Goal: Task Accomplishment & Management: Complete application form

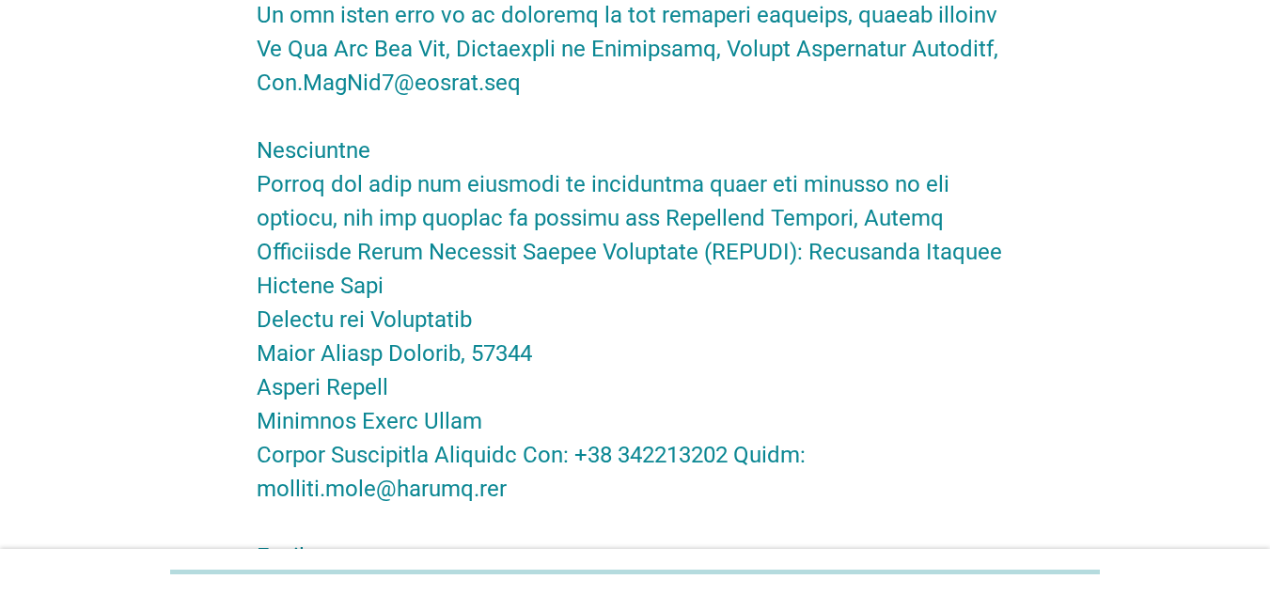
scroll to position [3473, 0]
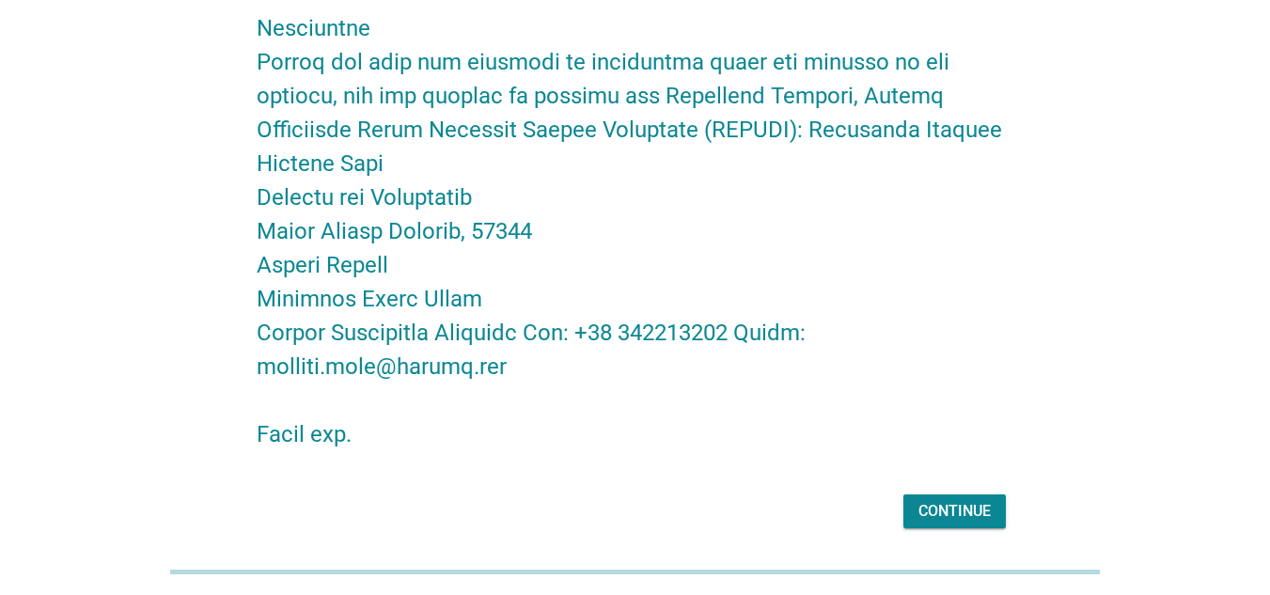
click at [973, 500] on div "Continue" at bounding box center [955, 511] width 72 height 23
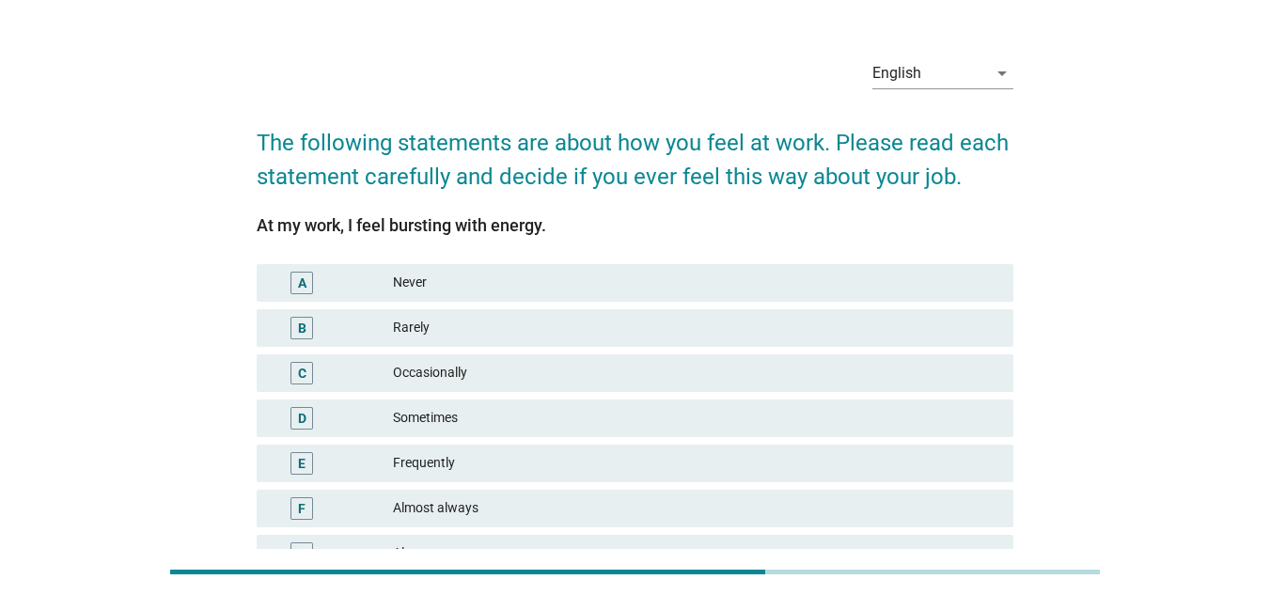
scroll to position [0, 0]
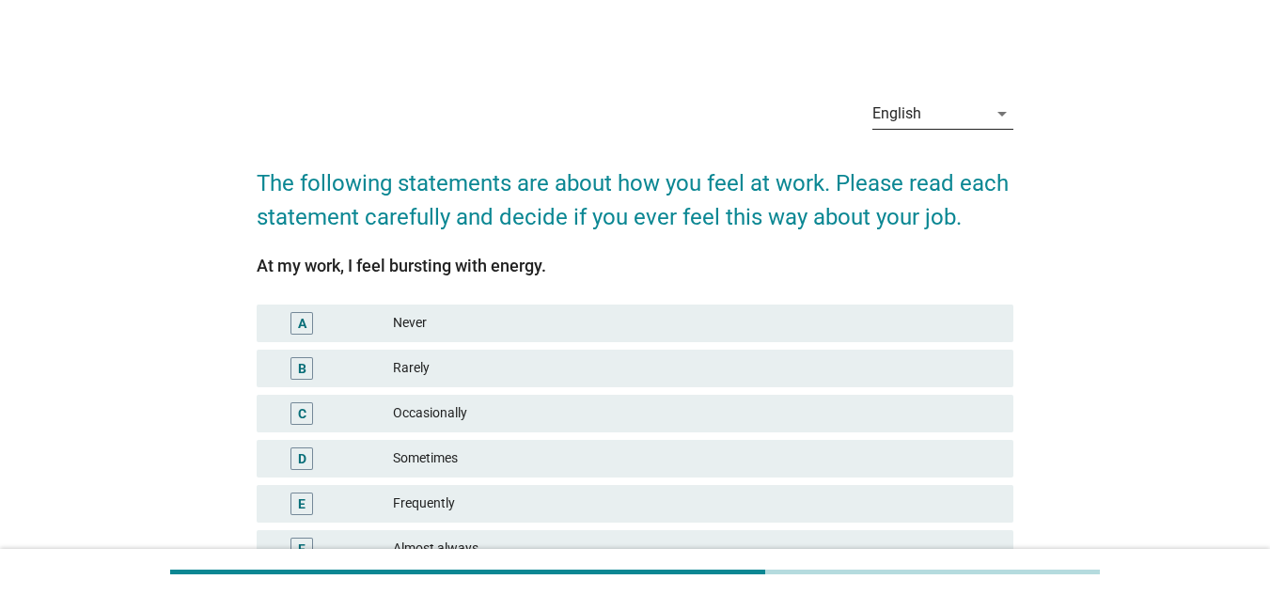
click at [944, 121] on div "English" at bounding box center [930, 114] width 115 height 30
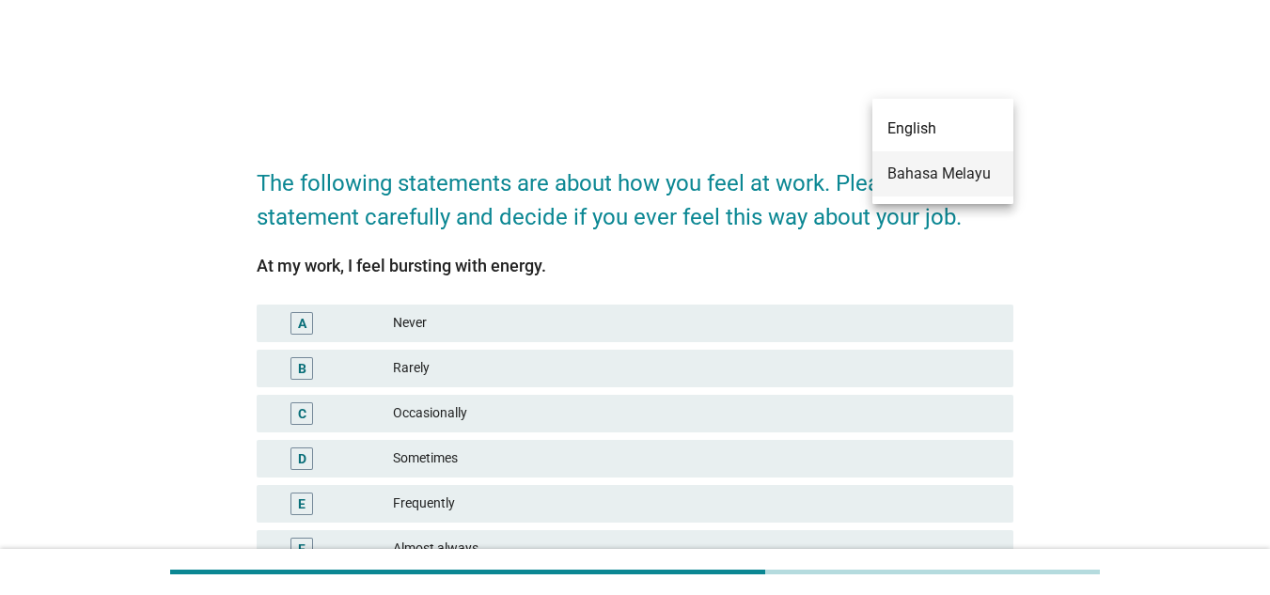
click at [933, 165] on div "Bahasa Melayu" at bounding box center [943, 174] width 111 height 23
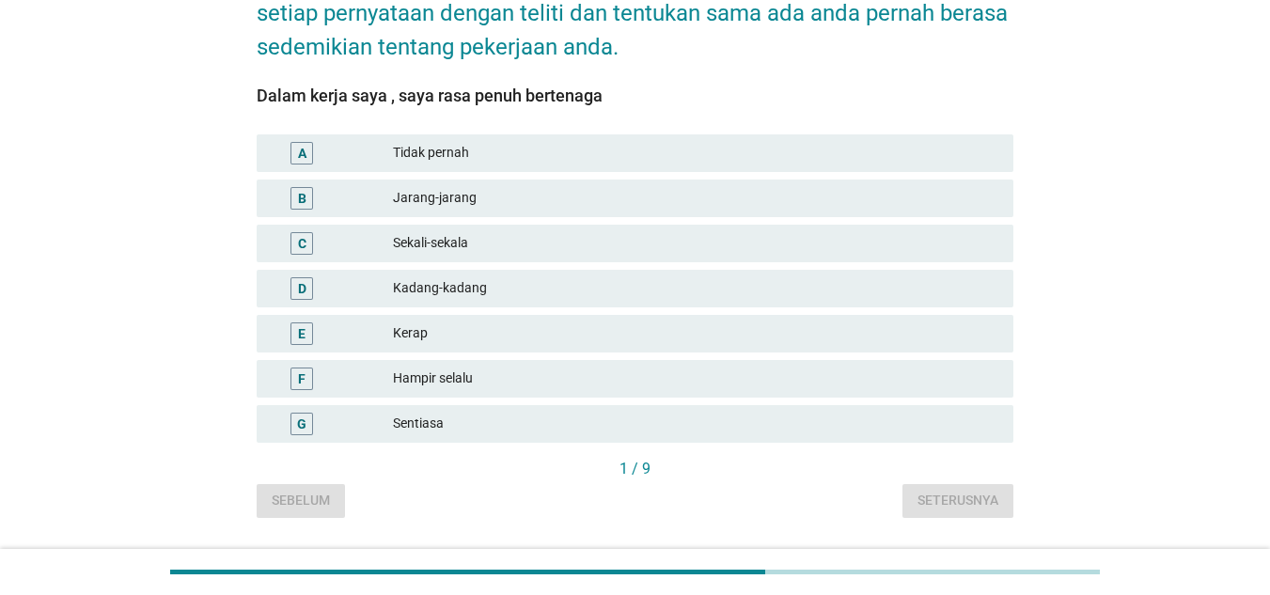
scroll to position [256, 0]
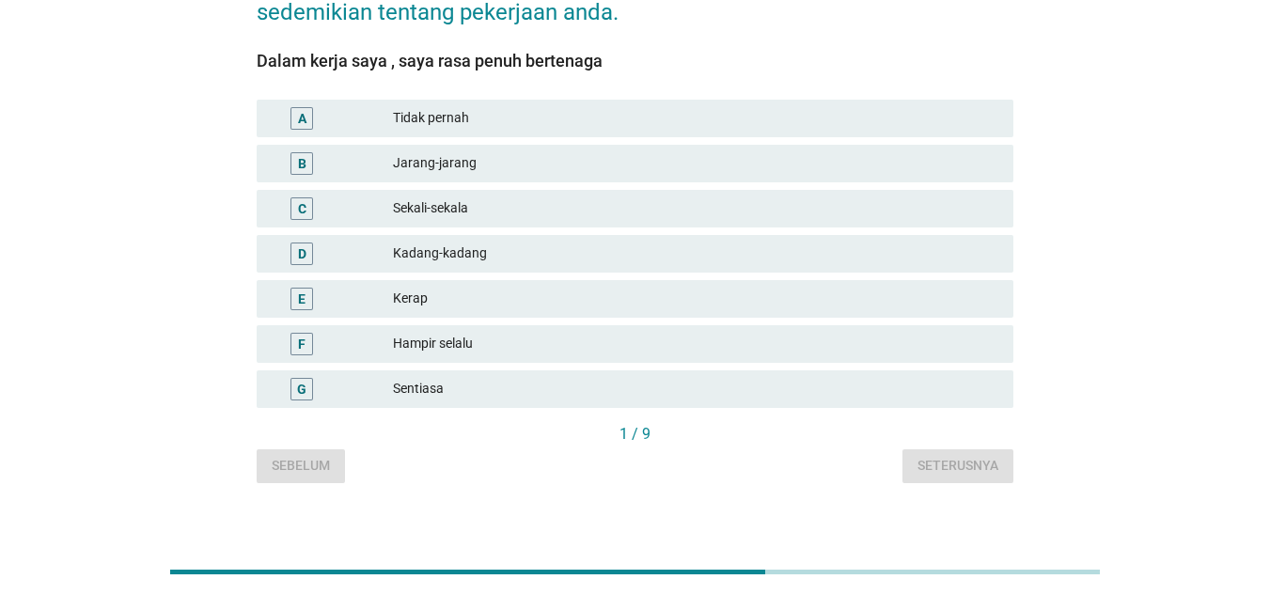
click at [580, 235] on div "D Kadang-kadang" at bounding box center [635, 254] width 757 height 38
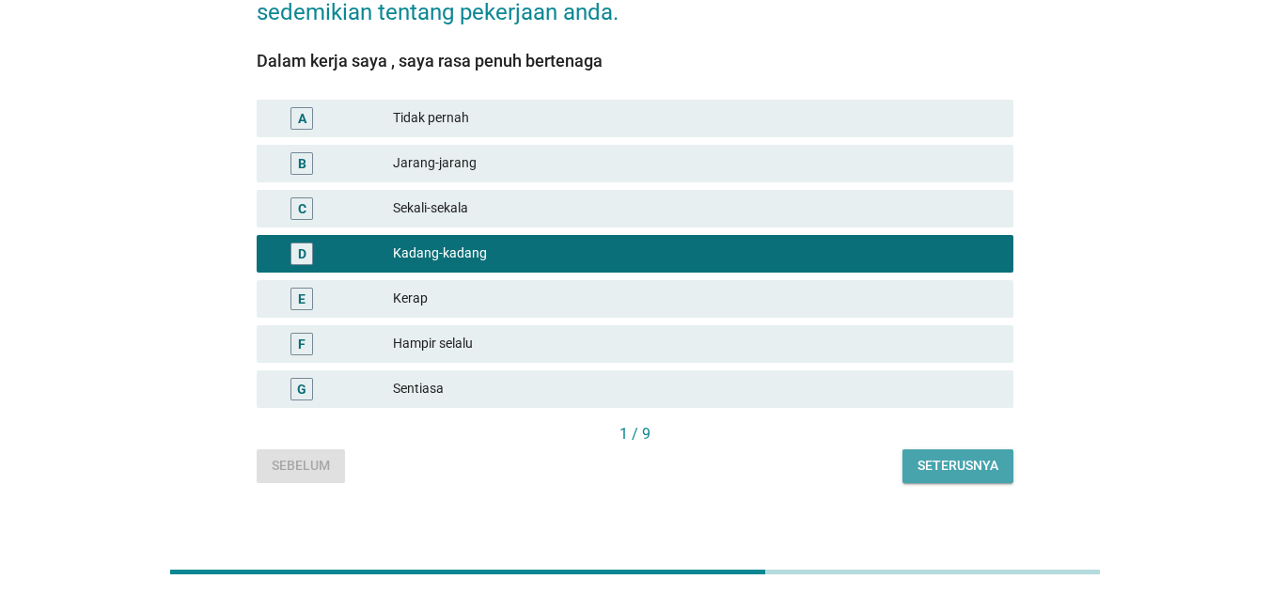
click at [932, 456] on div "Seterusnya" at bounding box center [958, 466] width 81 height 20
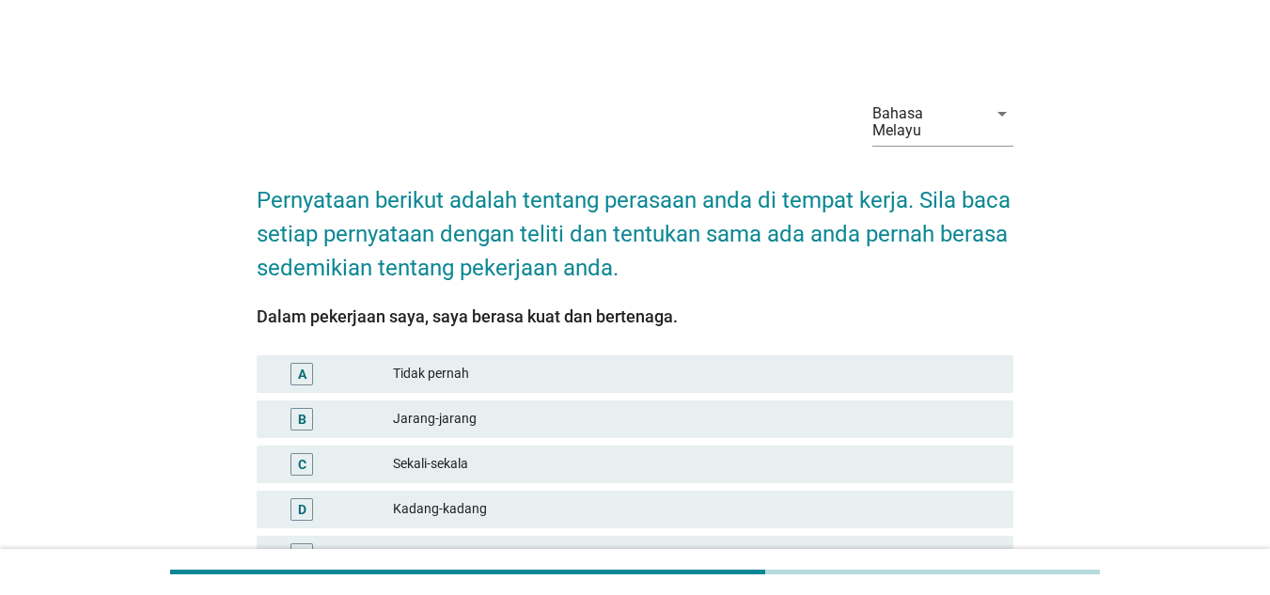
click at [587, 467] on div "C Sekali-sekala" at bounding box center [635, 464] width 764 height 45
click at [562, 498] on div "Kadang-kadang" at bounding box center [696, 509] width 606 height 23
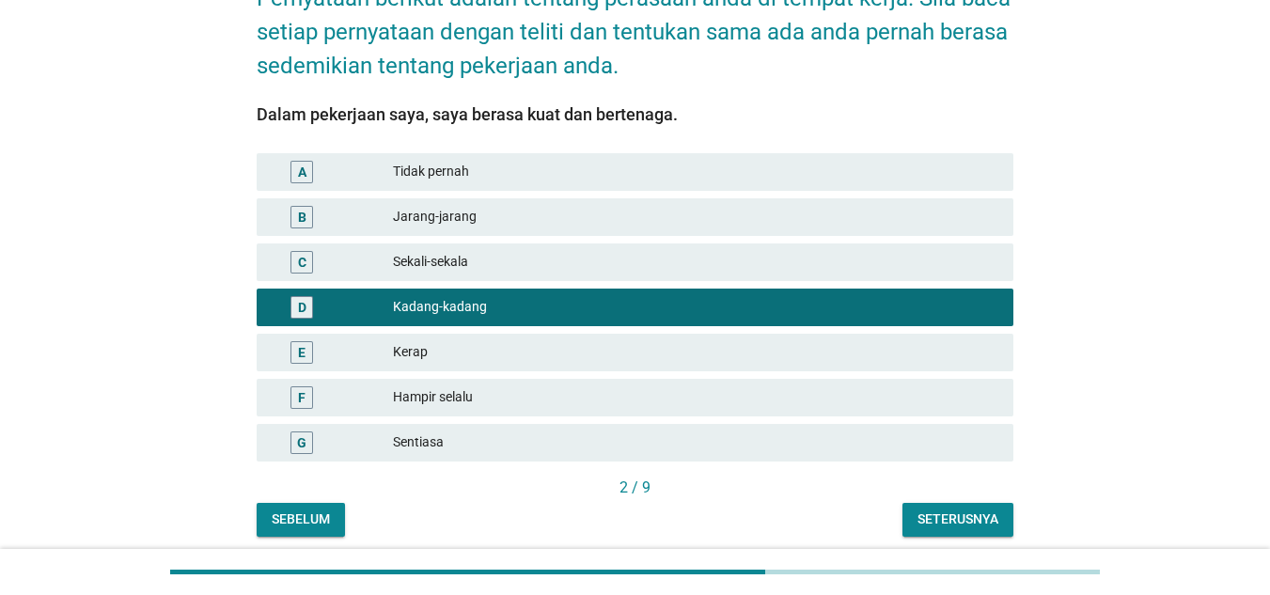
scroll to position [256, 0]
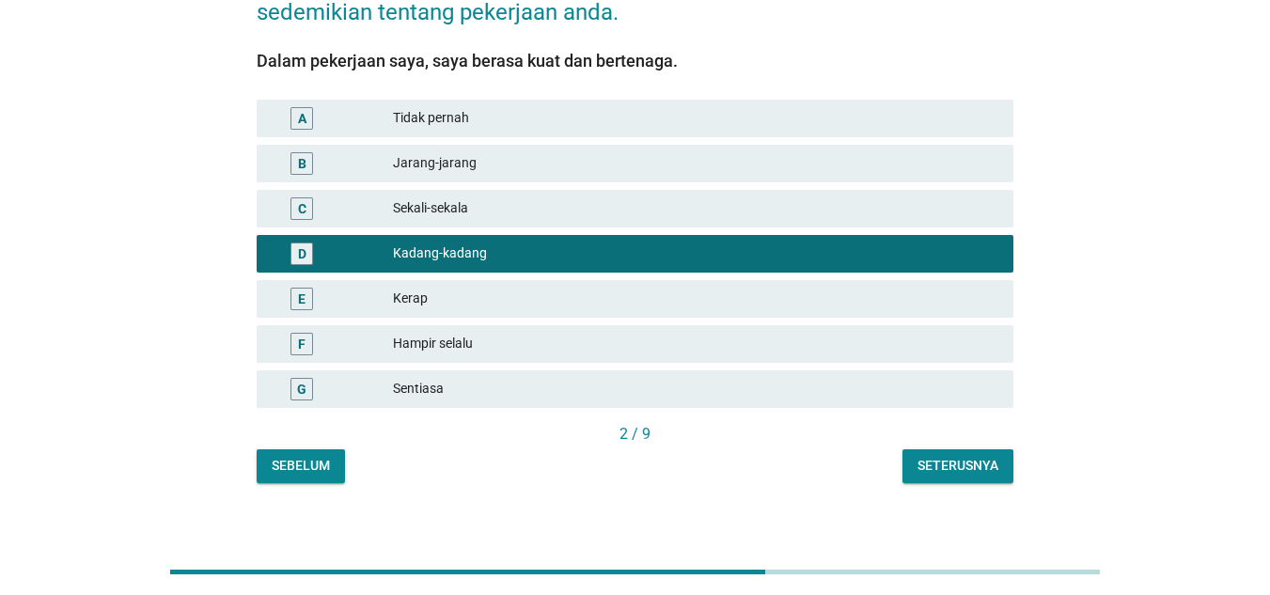
click at [959, 456] on div "Seterusnya" at bounding box center [958, 466] width 81 height 20
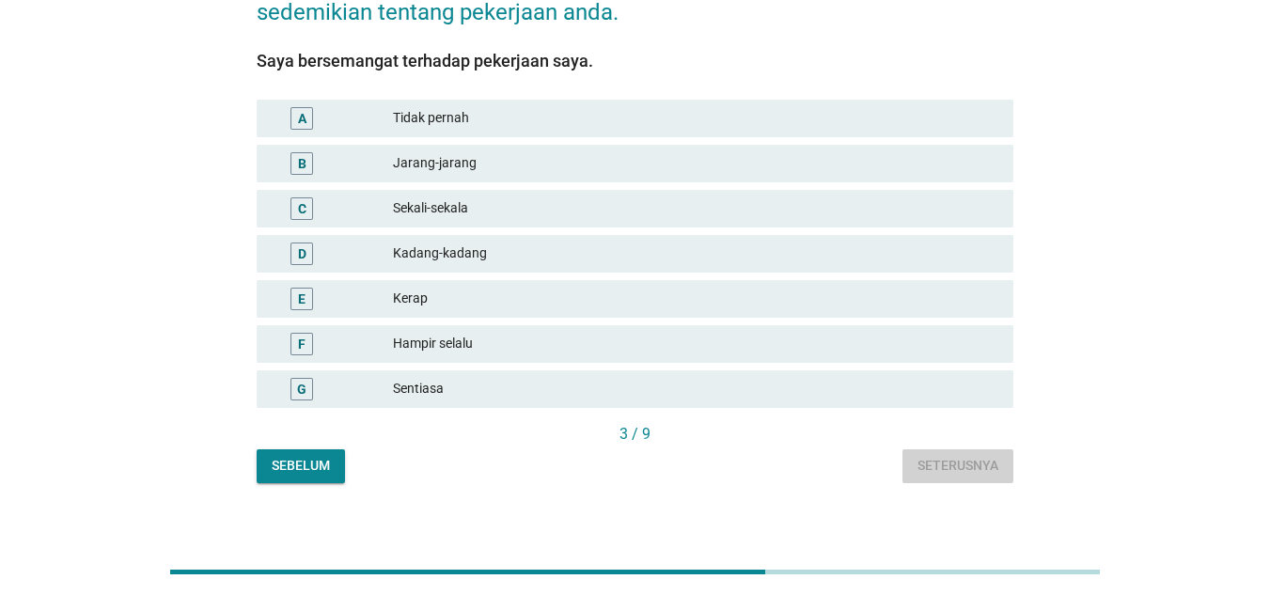
scroll to position [0, 0]
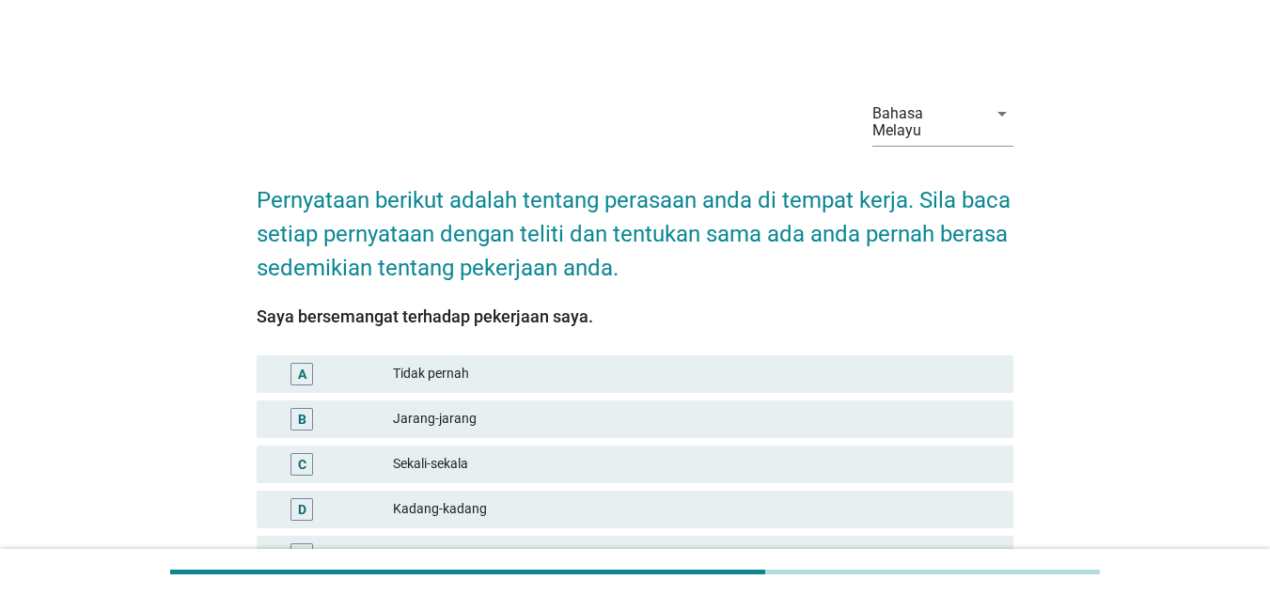
click at [927, 134] on div "Bahasa Melayu arrow_drop_down" at bounding box center [943, 132] width 141 height 66
click at [940, 112] on div "Bahasa Melayu" at bounding box center [924, 122] width 103 height 34
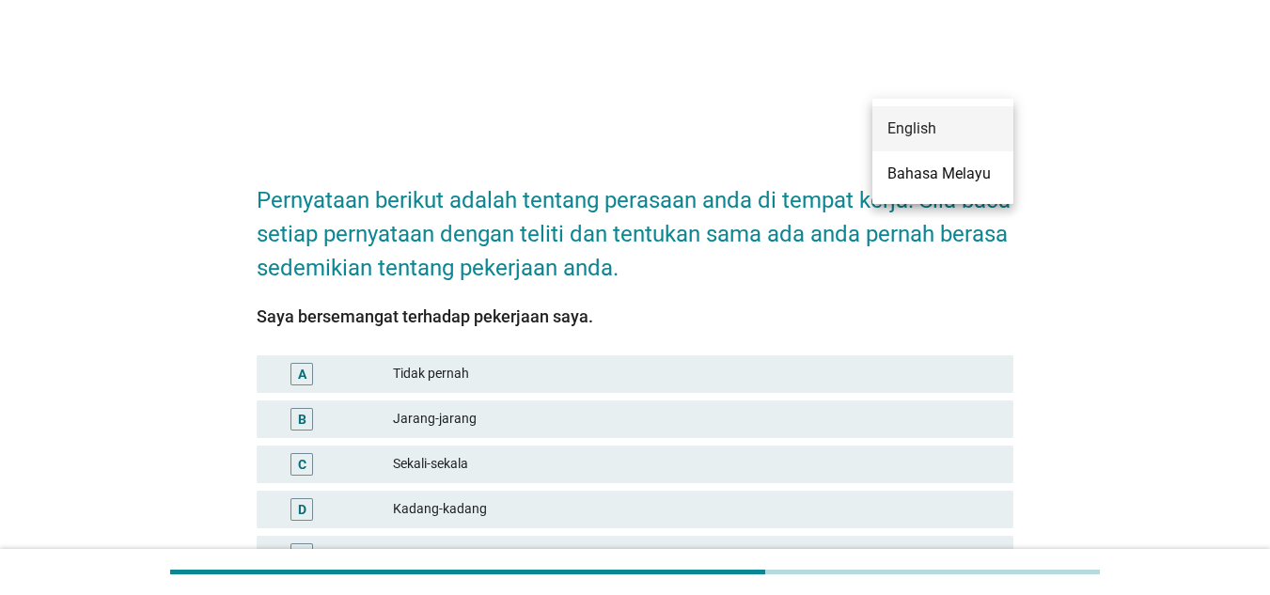
click at [940, 134] on div "English" at bounding box center [943, 129] width 111 height 23
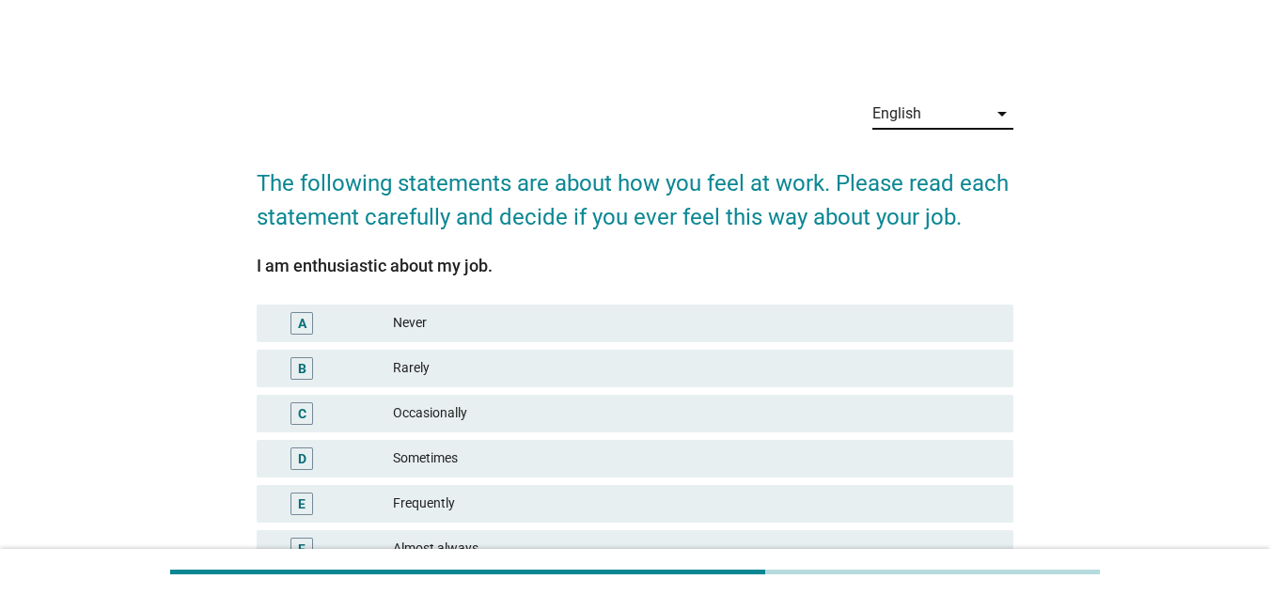
click at [940, 134] on div "English arrow_drop_down" at bounding box center [943, 123] width 141 height 49
click at [937, 112] on div "English" at bounding box center [930, 114] width 115 height 30
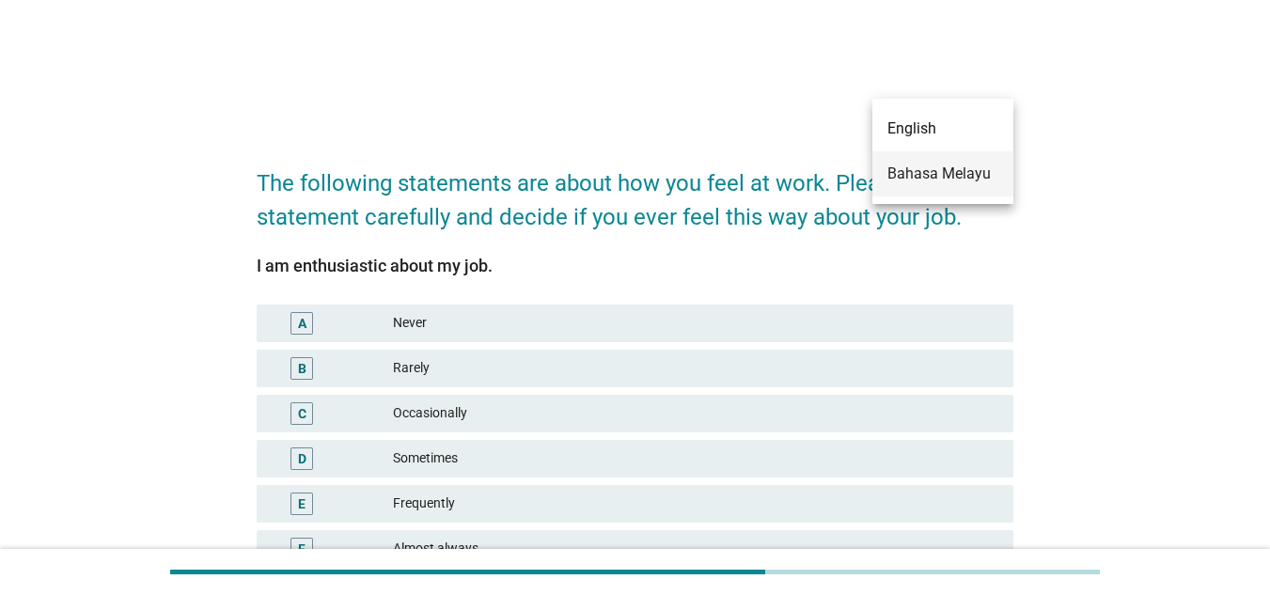
click at [929, 180] on div "Bahasa Melayu" at bounding box center [943, 174] width 111 height 23
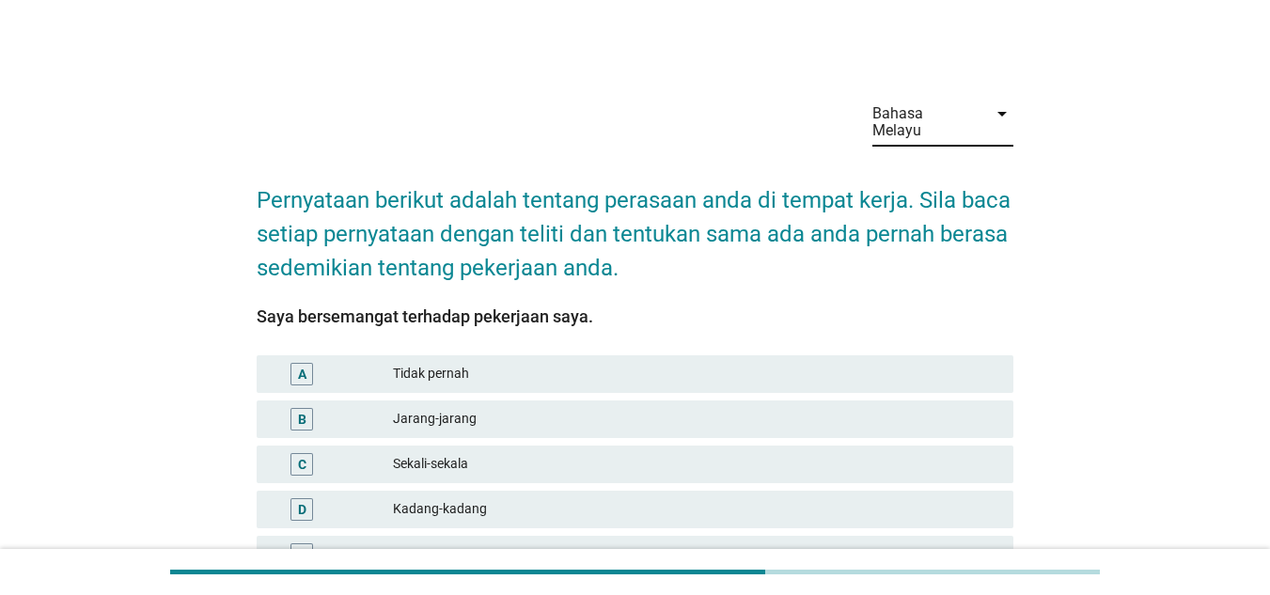
click at [588, 498] on div "Kadang-kadang" at bounding box center [696, 509] width 606 height 23
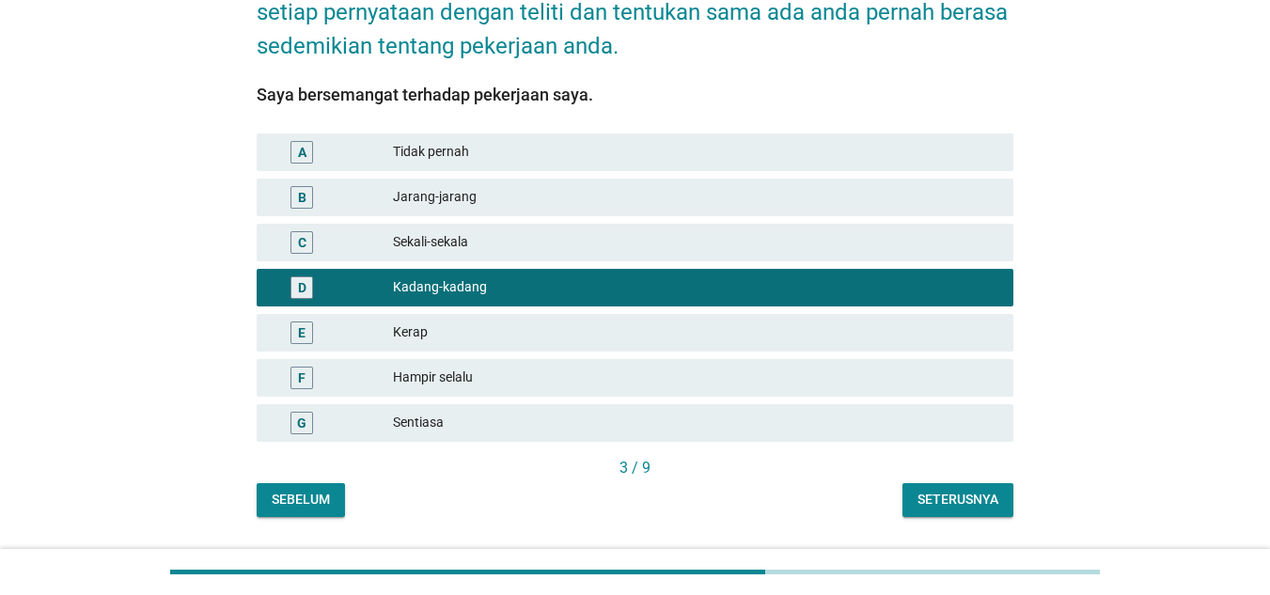
scroll to position [256, 0]
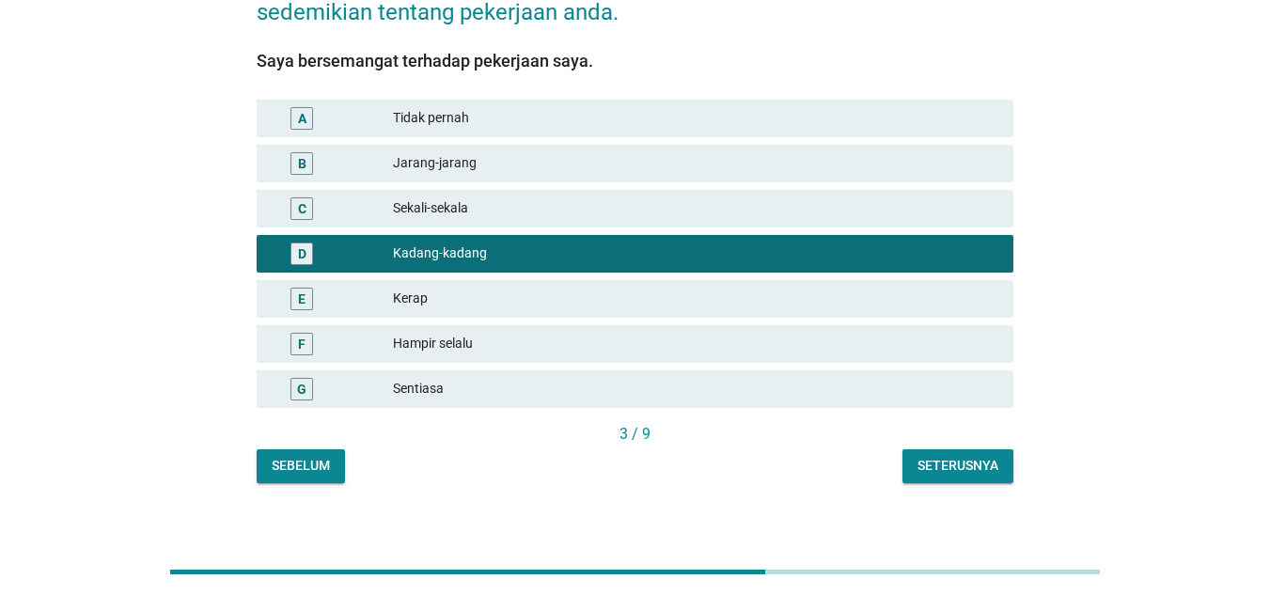
click at [966, 466] on div "Bahasa Melayu arrow_drop_down Pernyataan berikut adalah tentang perasaan anda d…" at bounding box center [635, 155] width 787 height 685
click at [962, 456] on div "Seterusnya" at bounding box center [958, 466] width 81 height 20
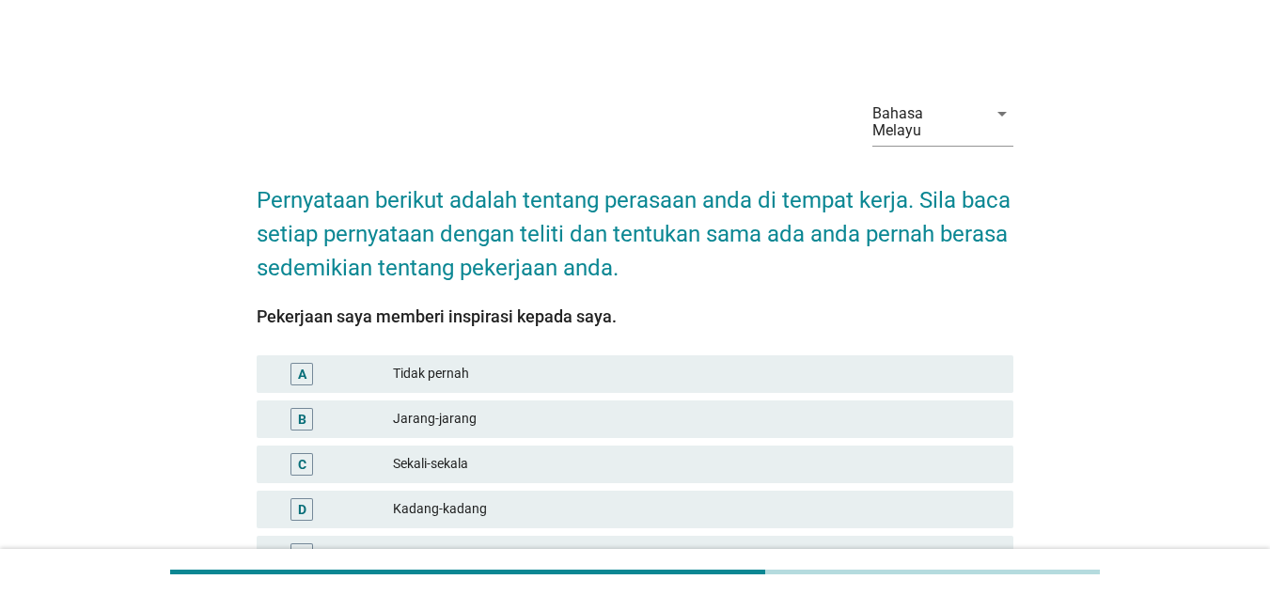
click at [655, 453] on div "Sekali-sekala" at bounding box center [696, 464] width 606 height 23
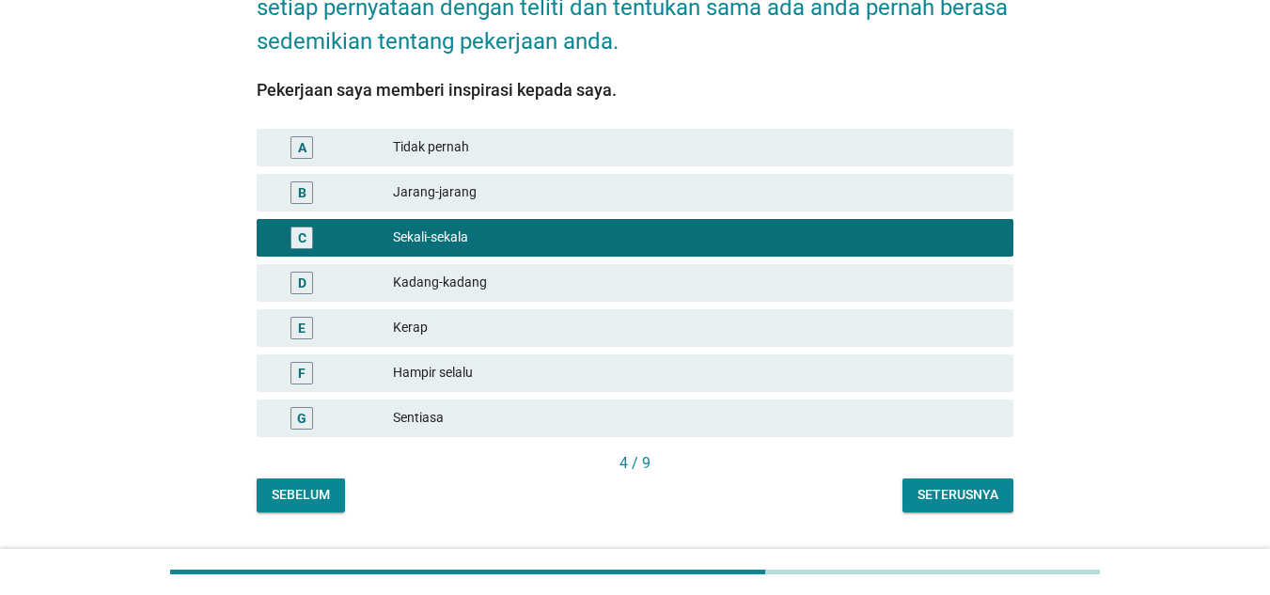
scroll to position [256, 0]
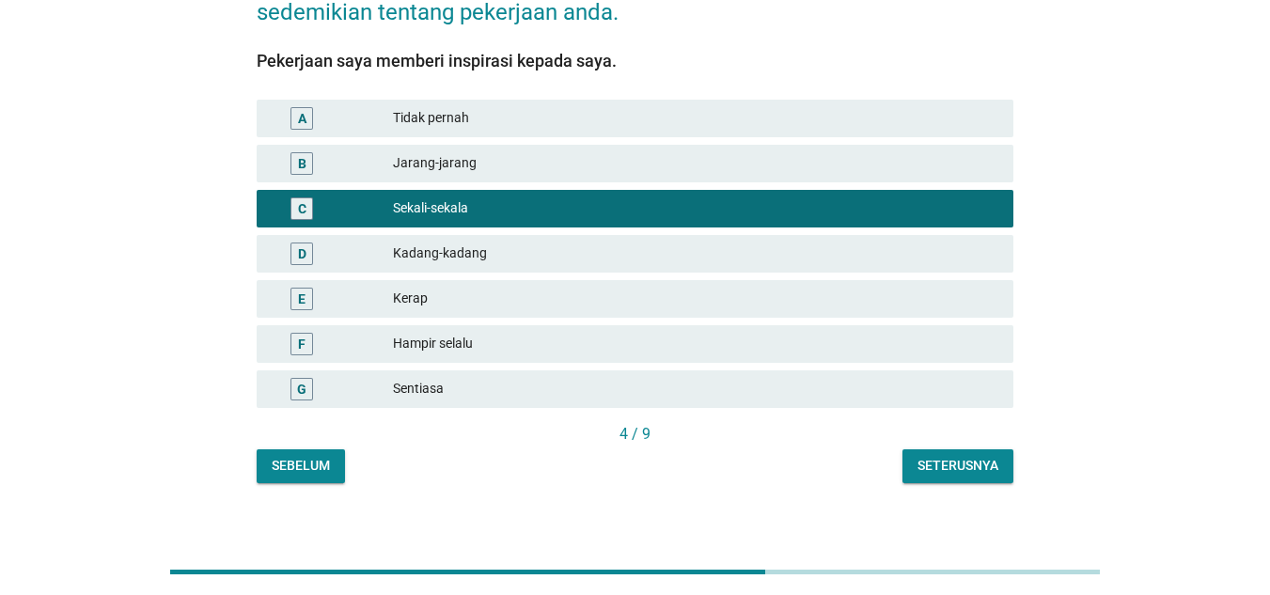
click at [1000, 456] on button "Seterusnya" at bounding box center [958, 466] width 111 height 34
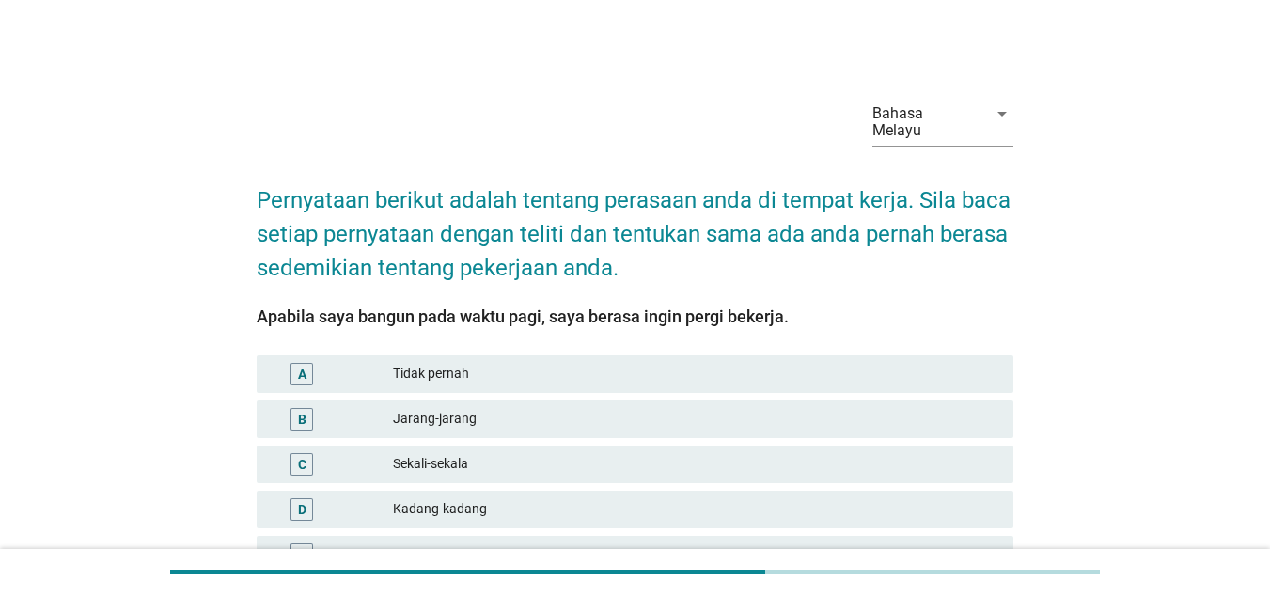
click at [628, 498] on div "Kadang-kadang" at bounding box center [696, 509] width 606 height 23
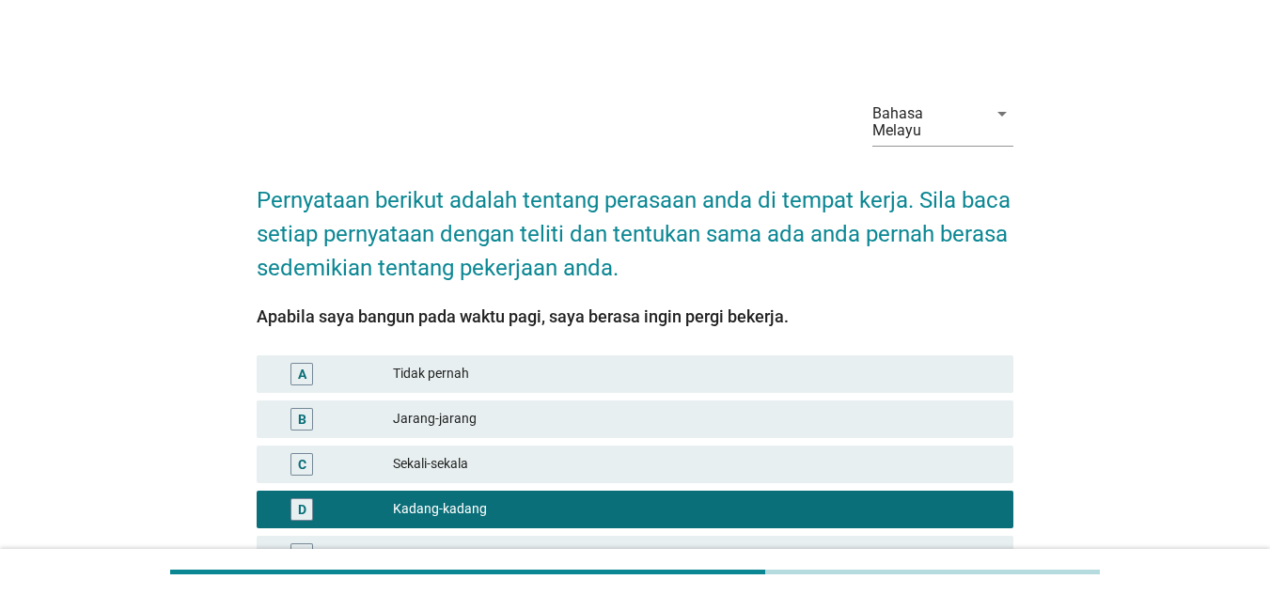
scroll to position [256, 0]
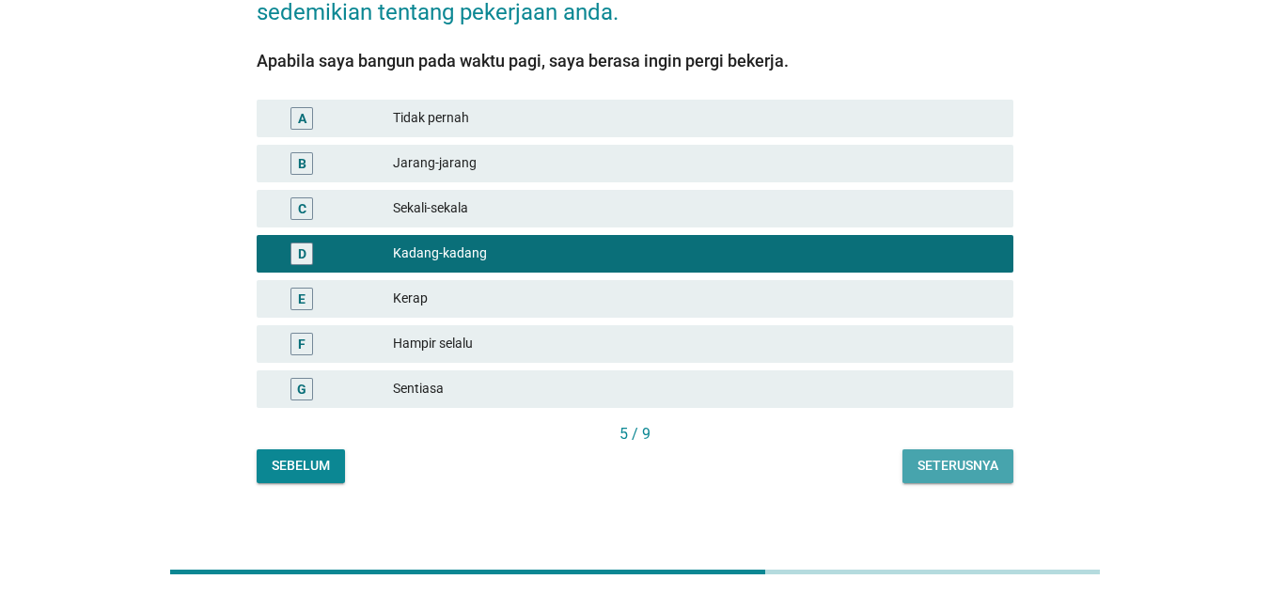
click at [991, 456] on div "Seterusnya" at bounding box center [958, 466] width 81 height 20
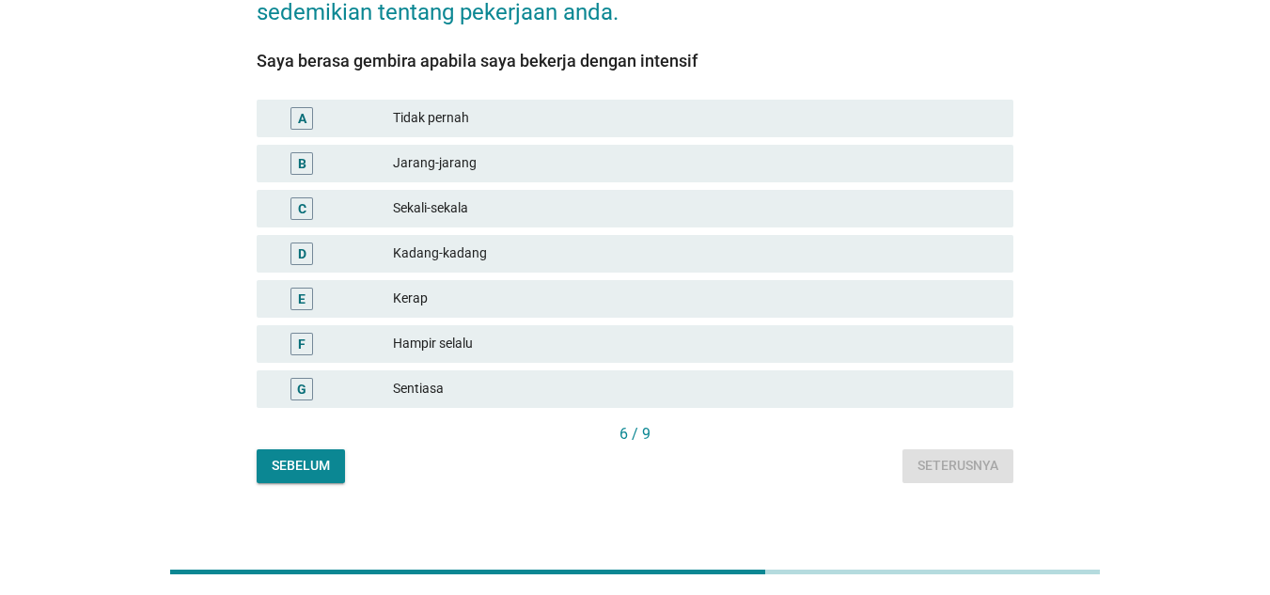
click at [632, 280] on div "E Kerap" at bounding box center [635, 299] width 757 height 38
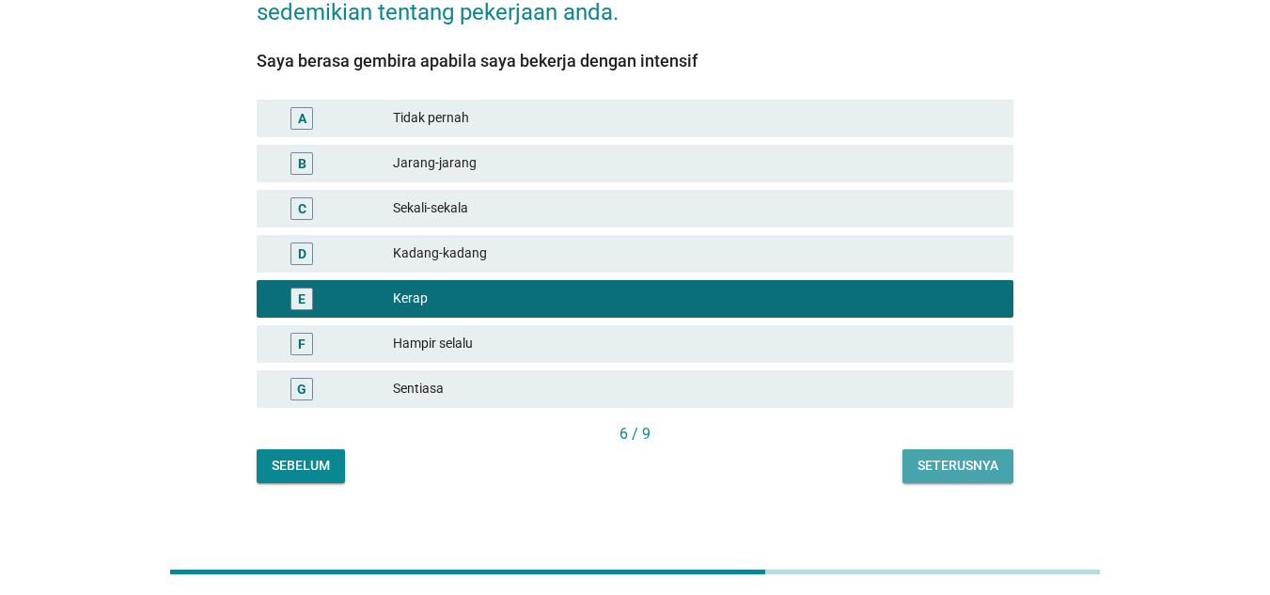
click at [941, 449] on button "Seterusnya" at bounding box center [958, 466] width 111 height 34
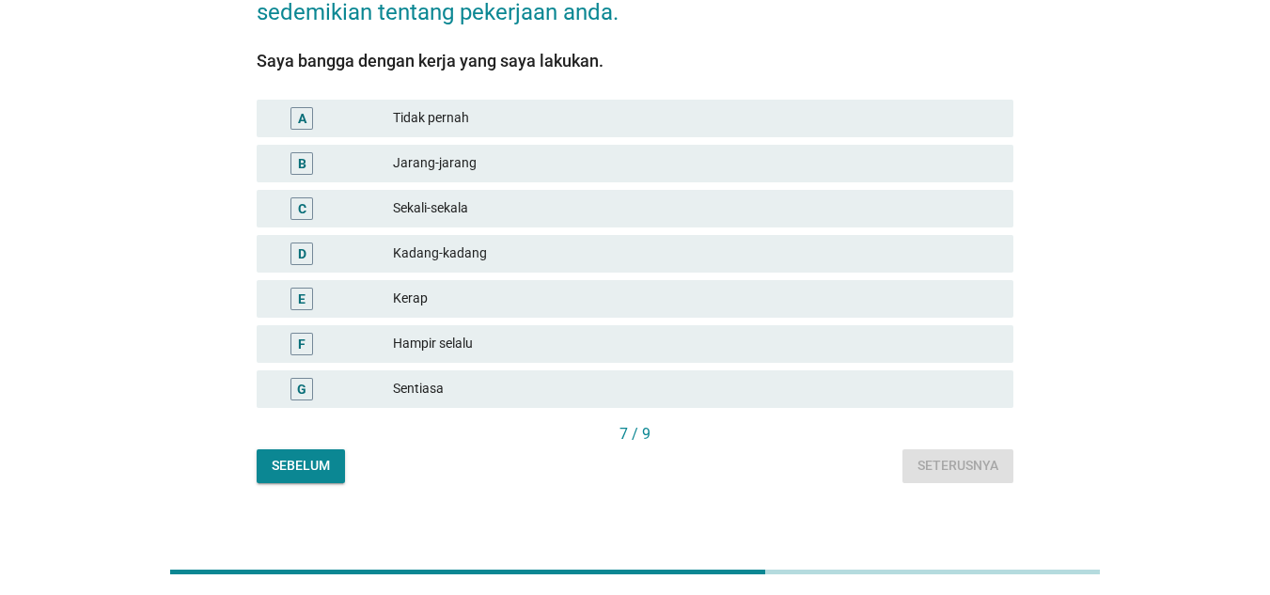
click at [328, 456] on div "Sebelum" at bounding box center [301, 466] width 58 height 20
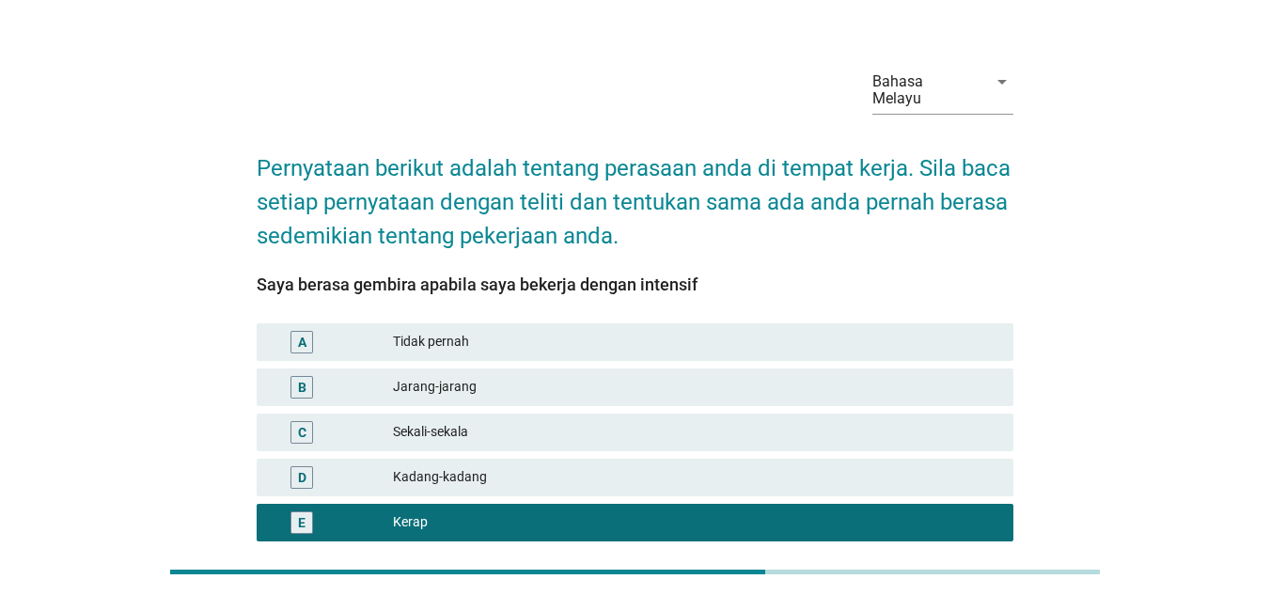
scroll to position [0, 0]
